Goal: Obtain resource: Download file/media

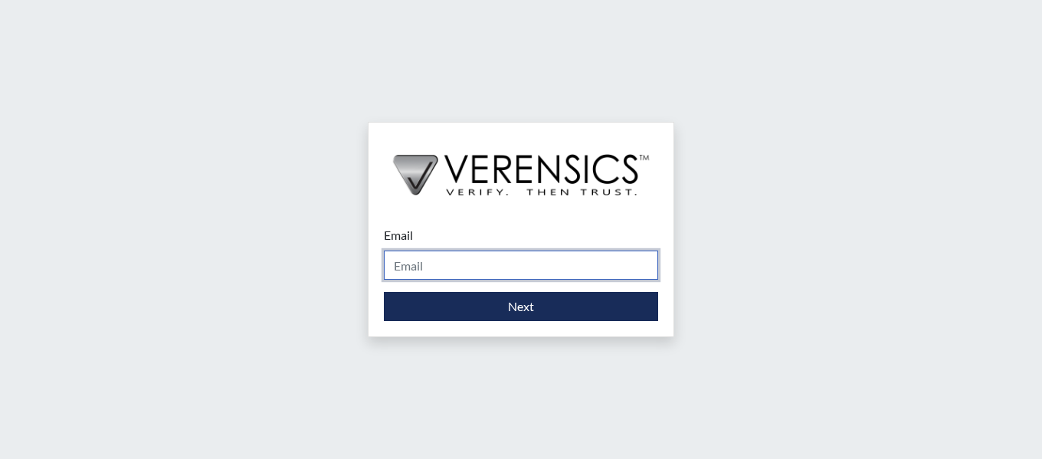
click at [493, 263] on input "Email" at bounding box center [521, 265] width 274 height 29
type input "[PERSON_NAME][EMAIL_ADDRESS][PERSON_NAME][DOMAIN_NAME]"
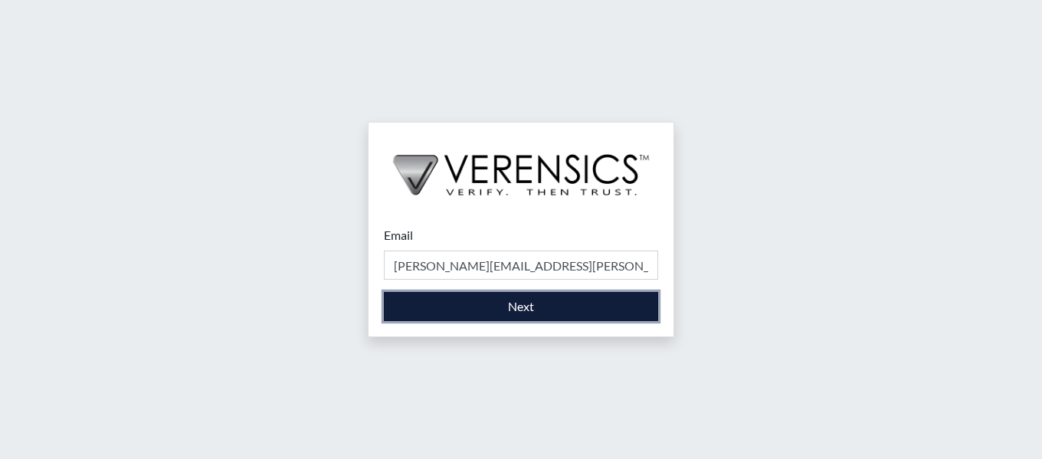
click at [510, 315] on button "Next" at bounding box center [521, 306] width 274 height 29
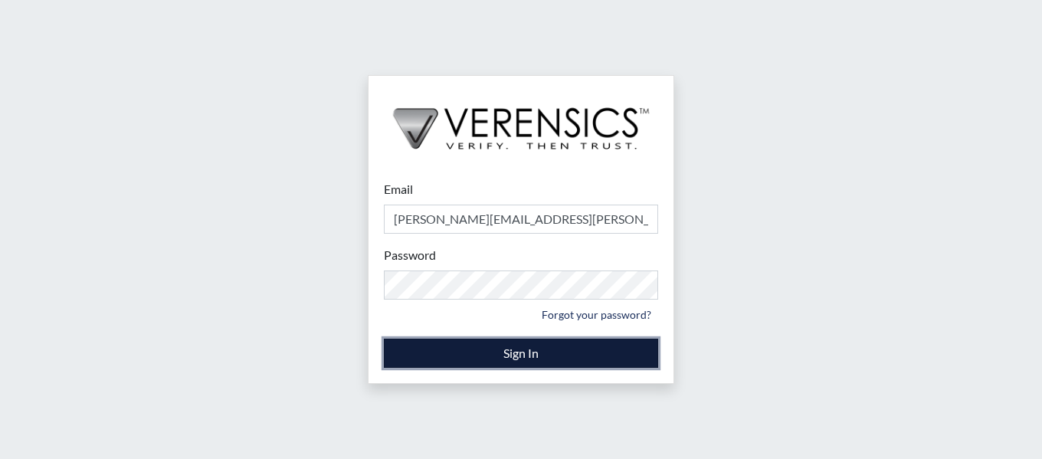
click at [595, 352] on button "Sign In" at bounding box center [521, 353] width 274 height 29
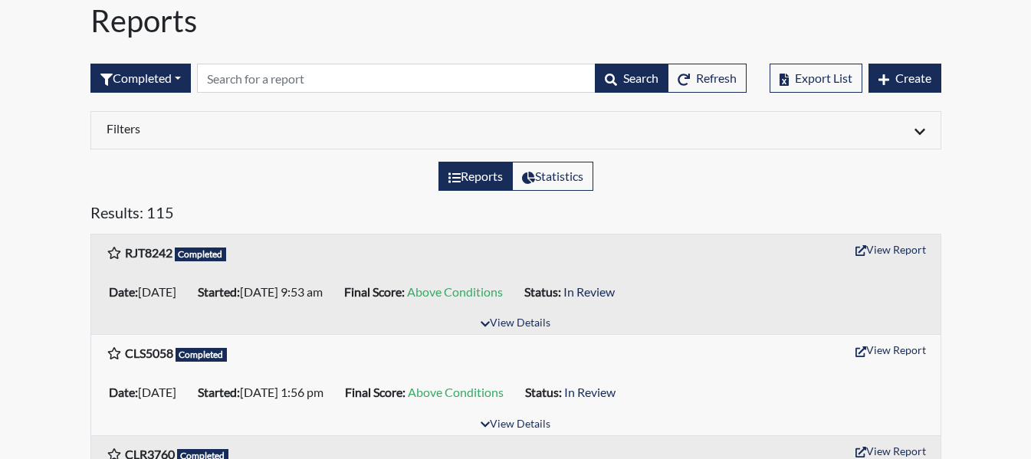
scroll to position [230, 0]
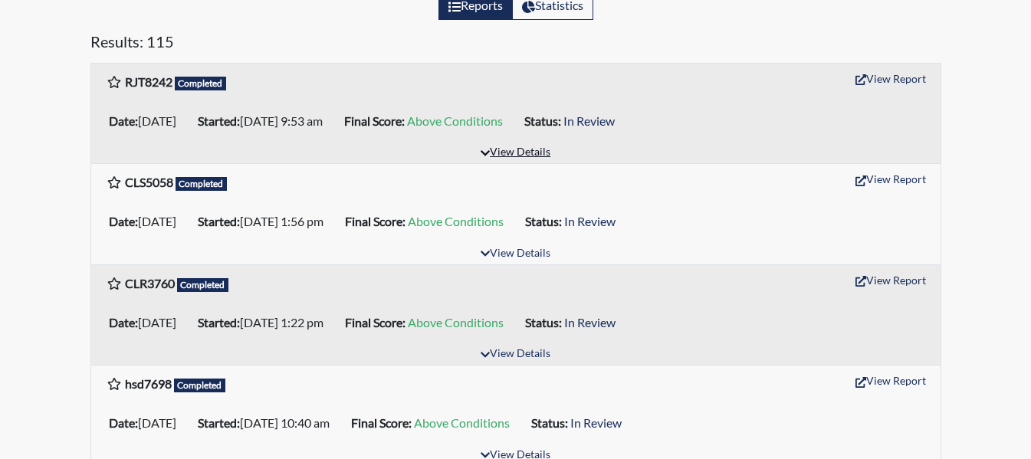
click at [527, 153] on button "View Details" at bounding box center [516, 153] width 84 height 21
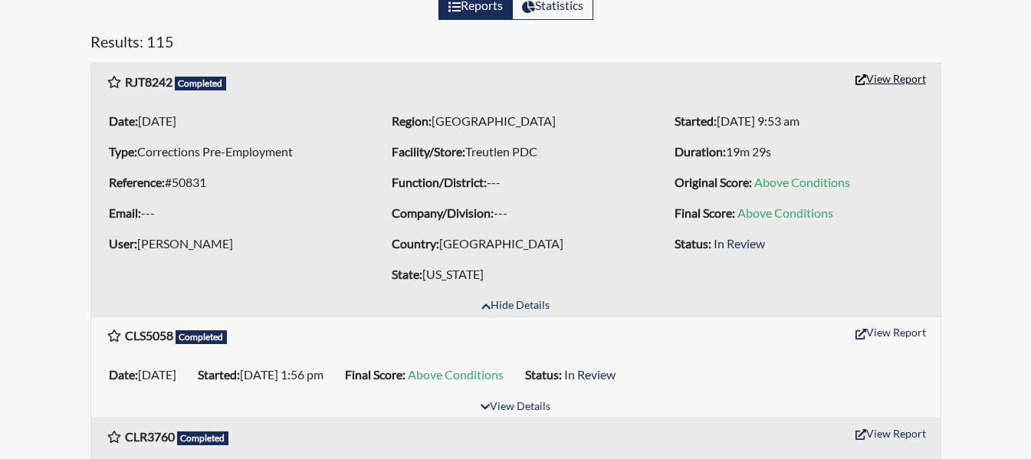
click at [896, 77] on button "View Report" at bounding box center [890, 79] width 84 height 24
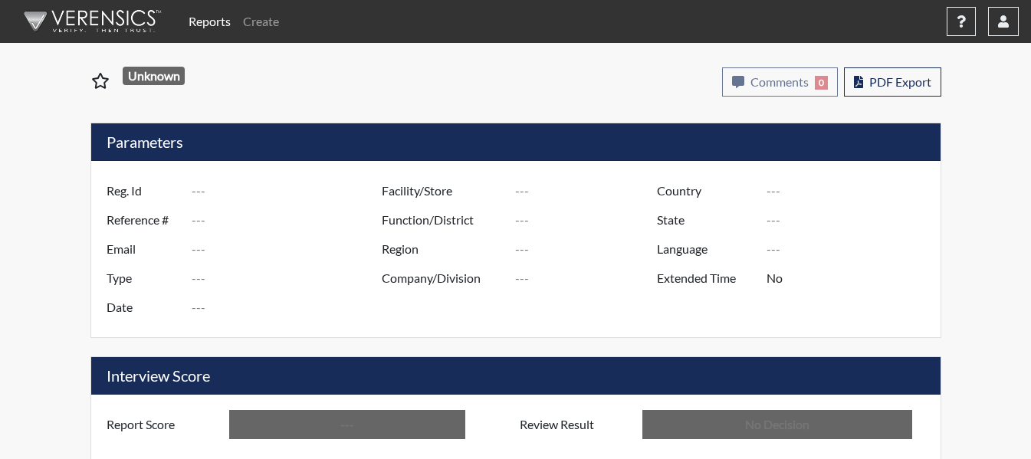
type input "RJT8242"
type input "50831"
type input "---"
type input "Corrections Pre-Employment"
type input "Aug 19, 2025"
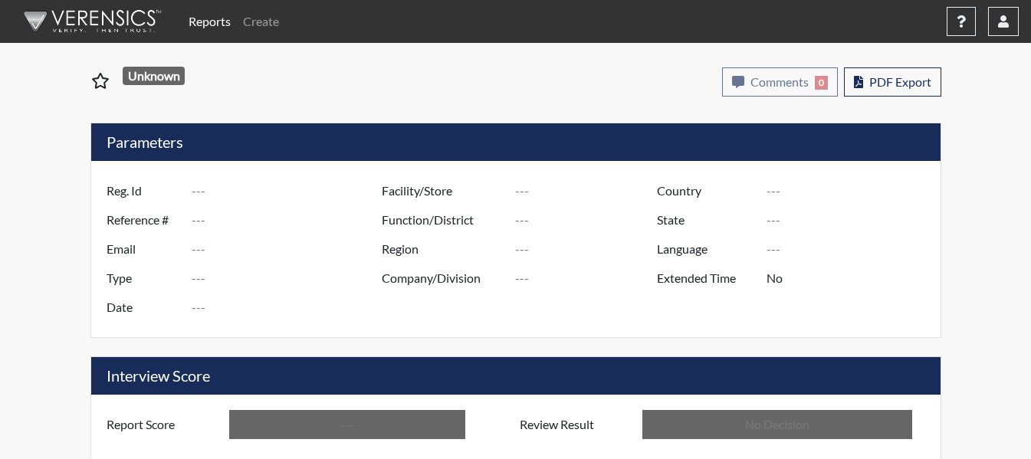
type input "Treutlen PDC"
type input "[GEOGRAPHIC_DATA]"
type input "[US_STATE]"
type input "English"
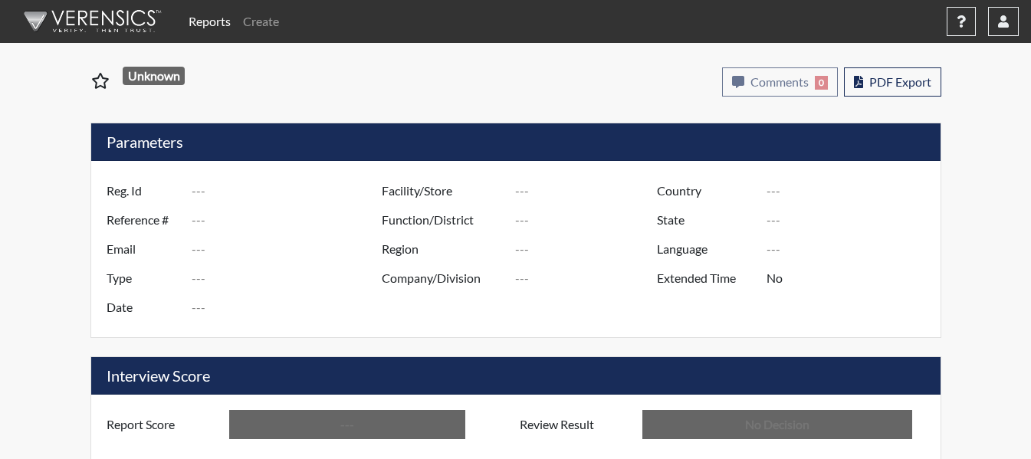
type input "Above Conditions"
type input "In Review"
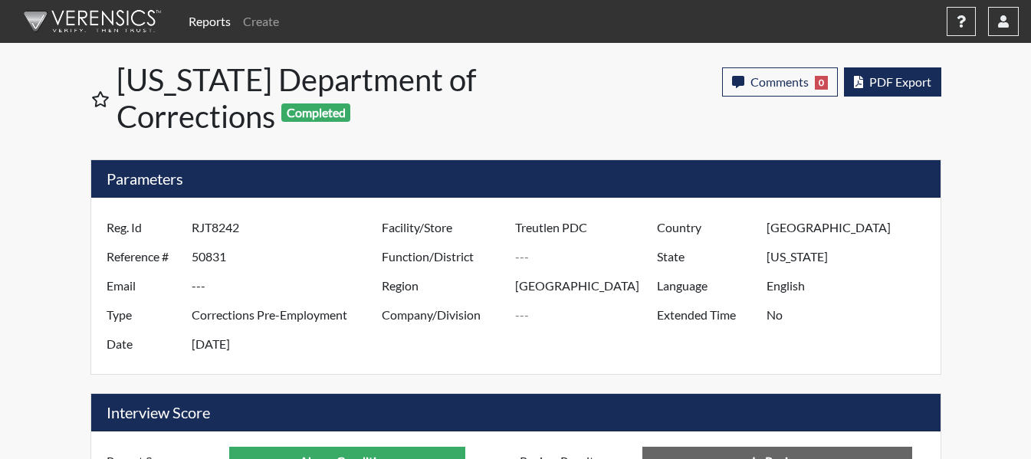
scroll to position [254, 637]
click at [908, 70] on button "PDF Export" at bounding box center [892, 81] width 97 height 29
